Goal: Navigation & Orientation: Find specific page/section

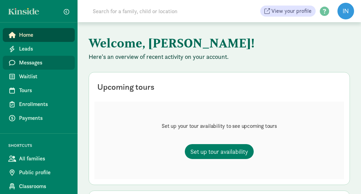
click at [25, 67] on link "Messages" at bounding box center [39, 63] width 72 height 14
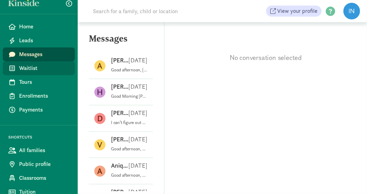
scroll to position [13, 0]
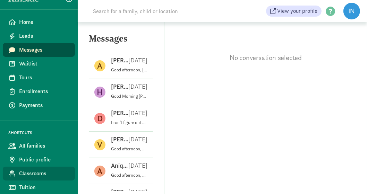
click at [31, 175] on span "Classrooms" at bounding box center [44, 173] width 50 height 8
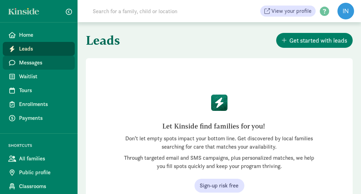
click at [25, 61] on span "Messages" at bounding box center [44, 63] width 50 height 8
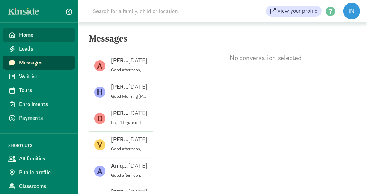
click at [29, 36] on span "Home" at bounding box center [44, 35] width 50 height 8
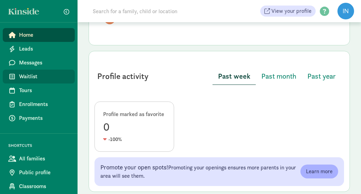
scroll to position [208, 0]
